Goal: Task Accomplishment & Management: Manage account settings

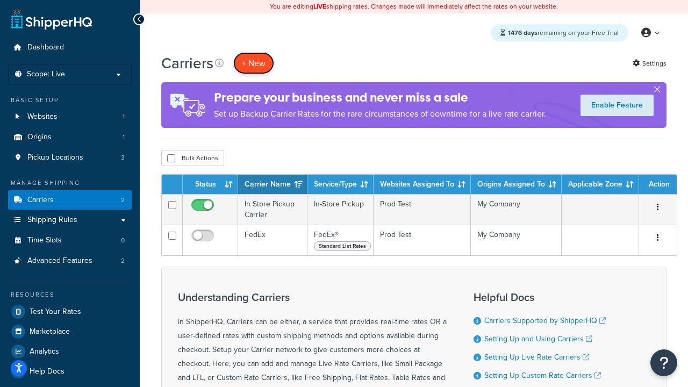
click at [254, 63] on button "+ New" at bounding box center [253, 63] width 41 height 22
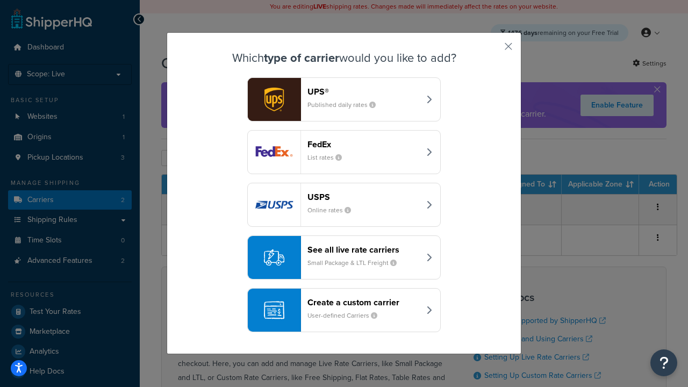
click at [344, 152] on div "FedEx List rates" at bounding box center [364, 152] width 112 height 26
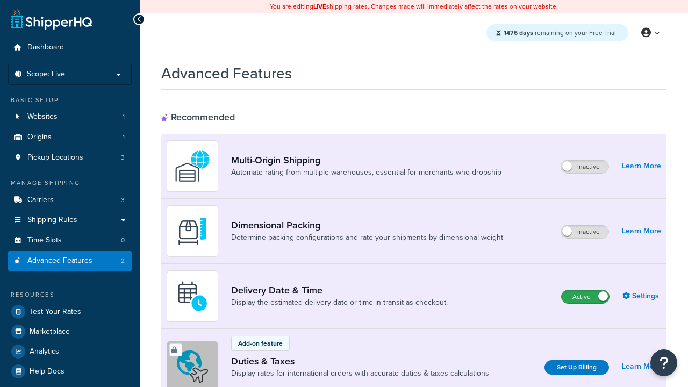
click at [586, 297] on label "Active" at bounding box center [585, 296] width 47 height 13
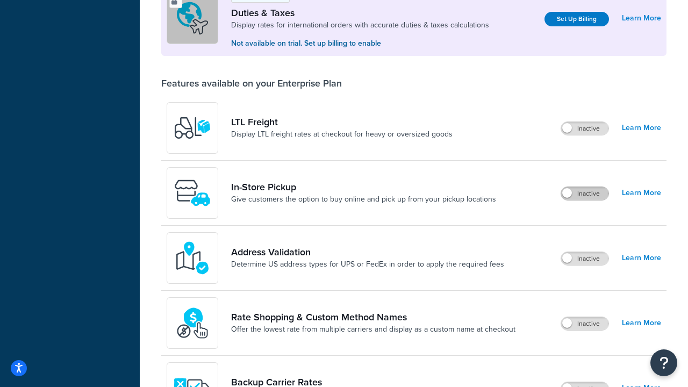
scroll to position [328, 0]
